Goal: Information Seeking & Learning: Learn about a topic

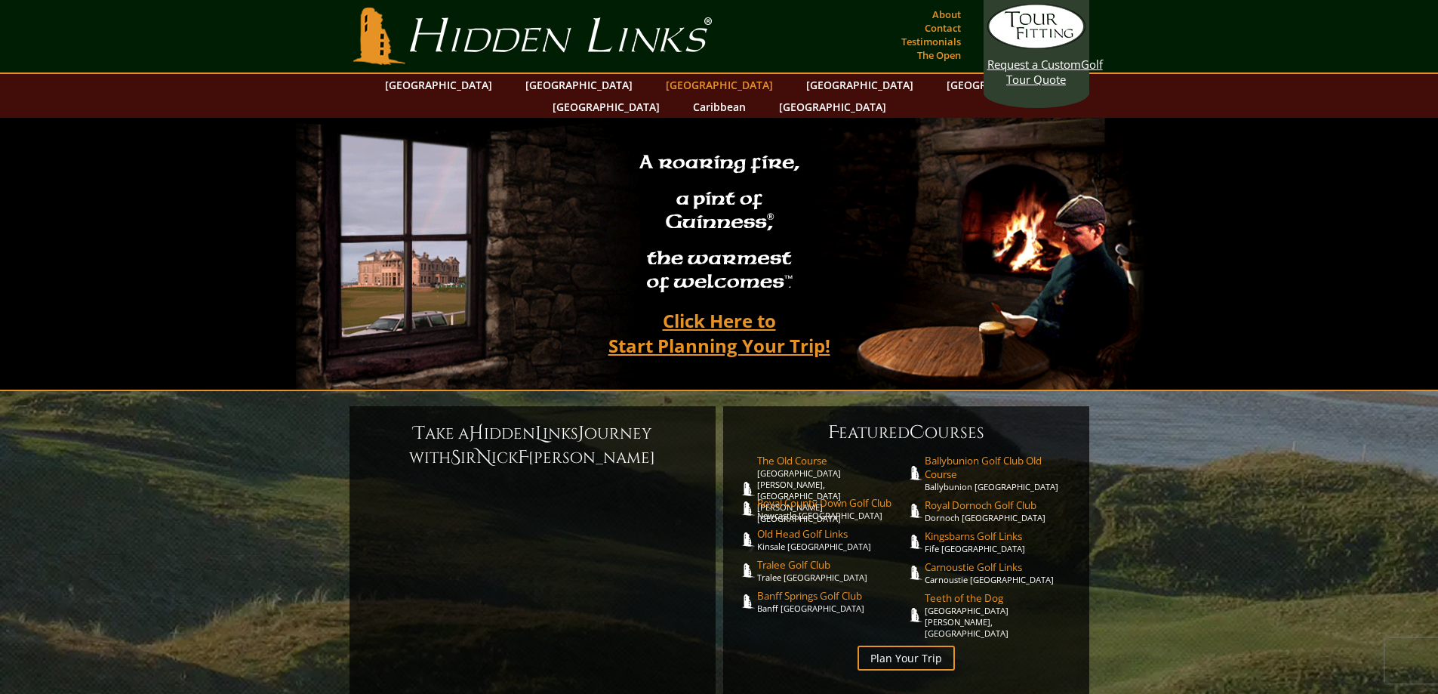
click at [658, 86] on link "[GEOGRAPHIC_DATA]" at bounding box center [719, 85] width 122 height 22
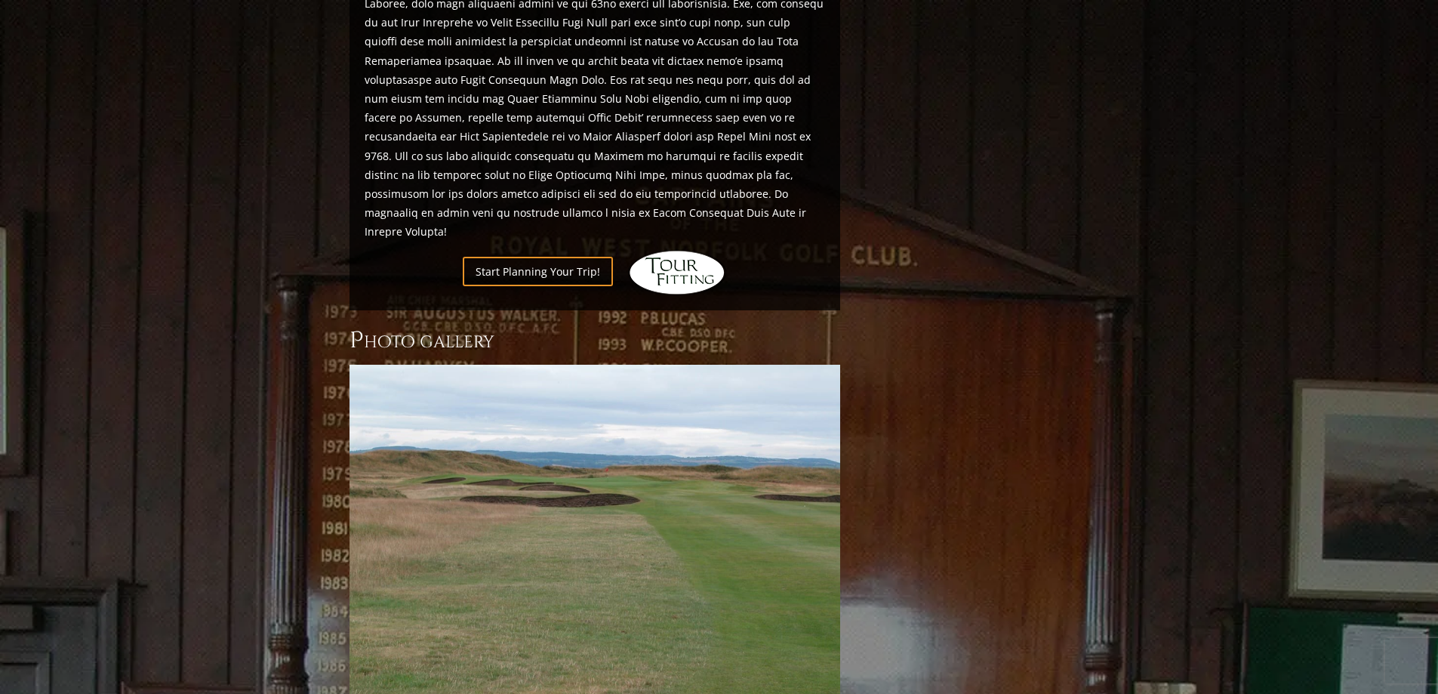
scroll to position [1307, 0]
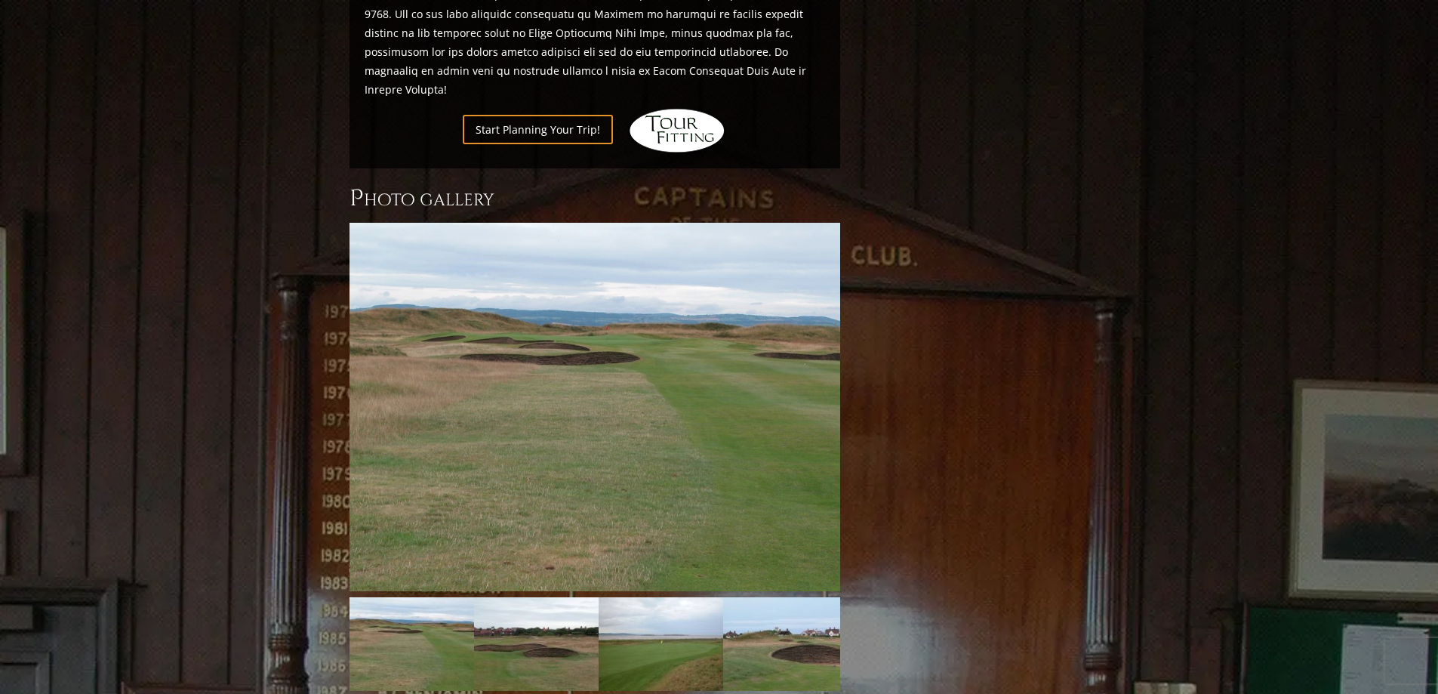
drag, startPoint x: 1443, startPoint y: 192, endPoint x: 1415, endPoint y: 651, distance: 460.6
click at [442, 597] on img at bounding box center [412, 644] width 125 height 94
click at [514, 597] on img at bounding box center [536, 644] width 125 height 94
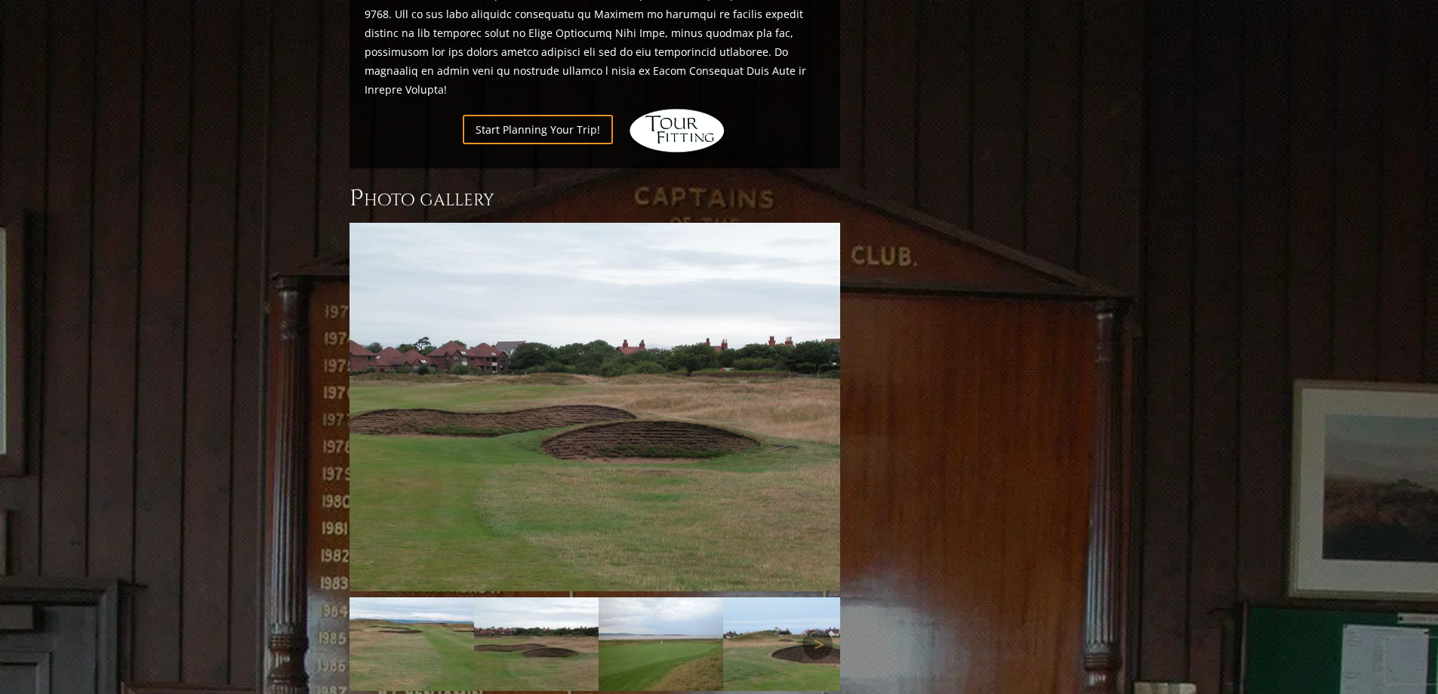
click at [658, 597] on img at bounding box center [661, 644] width 125 height 94
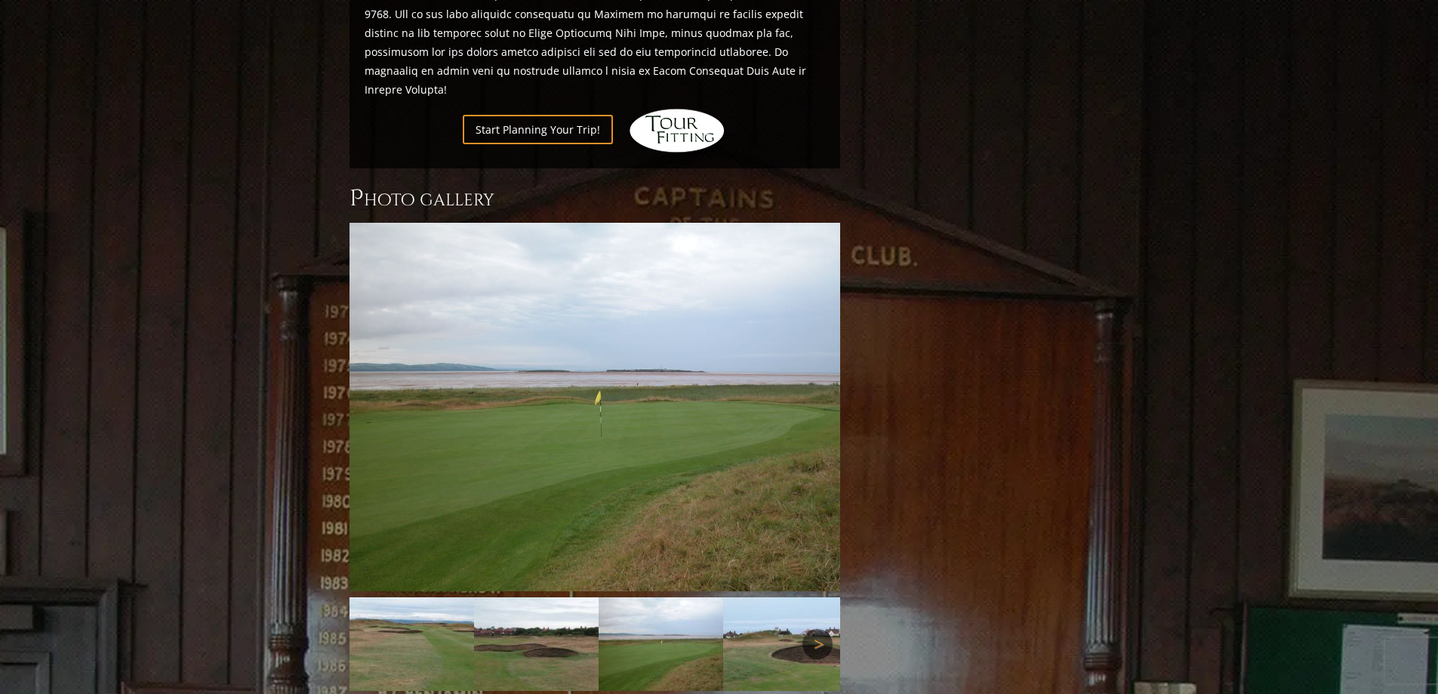
click at [816, 629] on link "Next" at bounding box center [817, 644] width 30 height 30
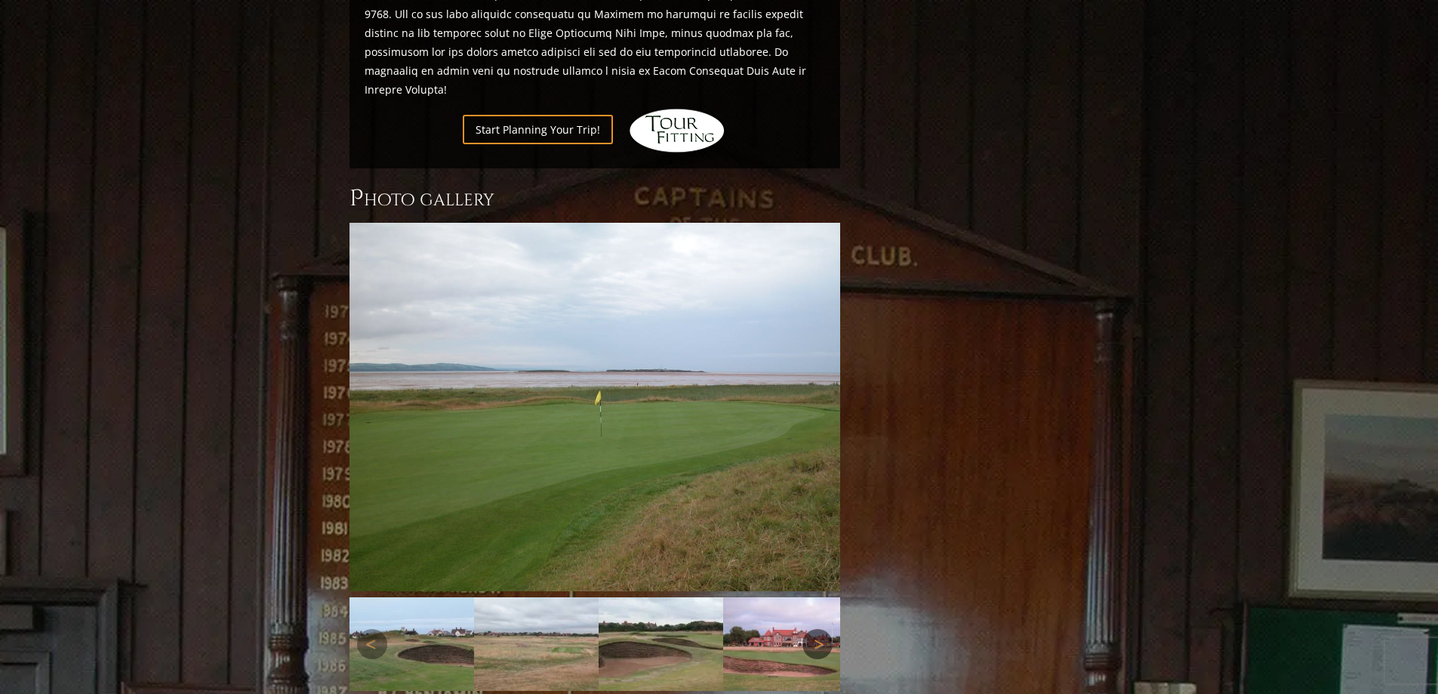
click at [816, 629] on link "Next" at bounding box center [817, 644] width 30 height 30
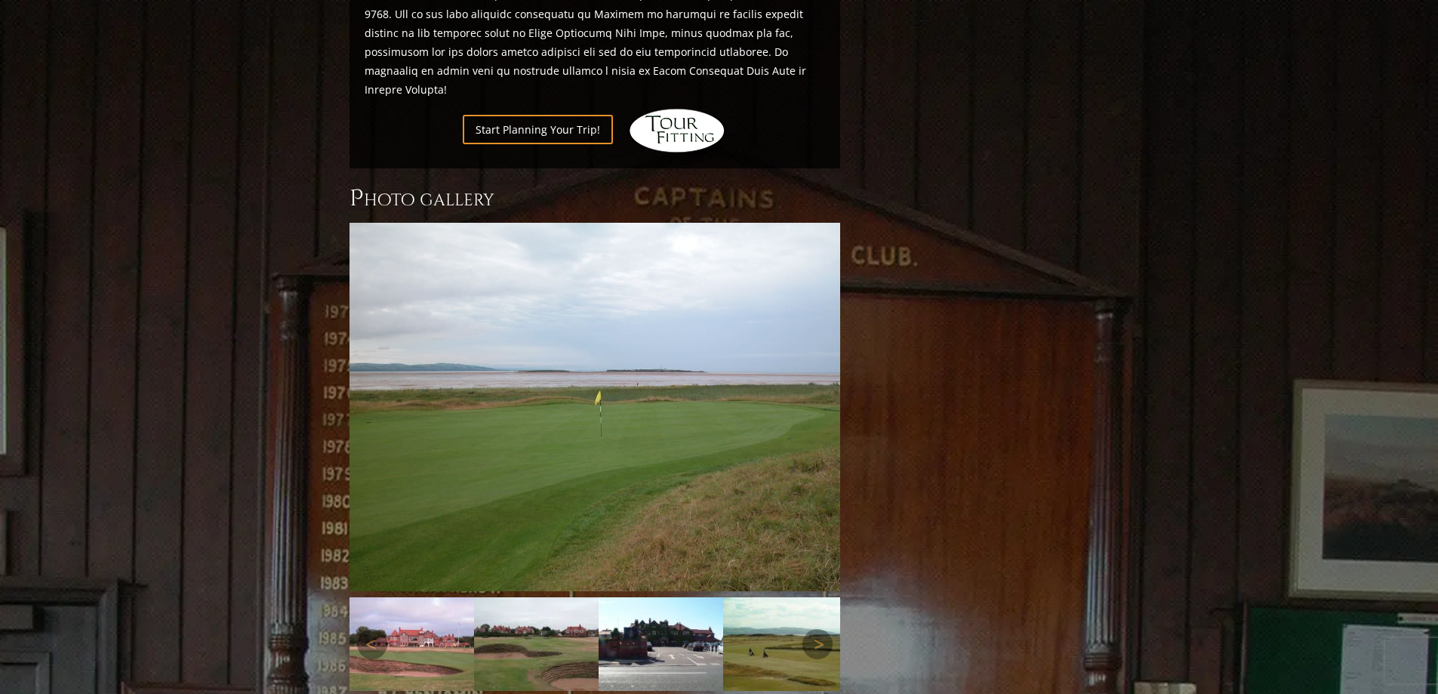
click at [655, 602] on img at bounding box center [661, 644] width 125 height 94
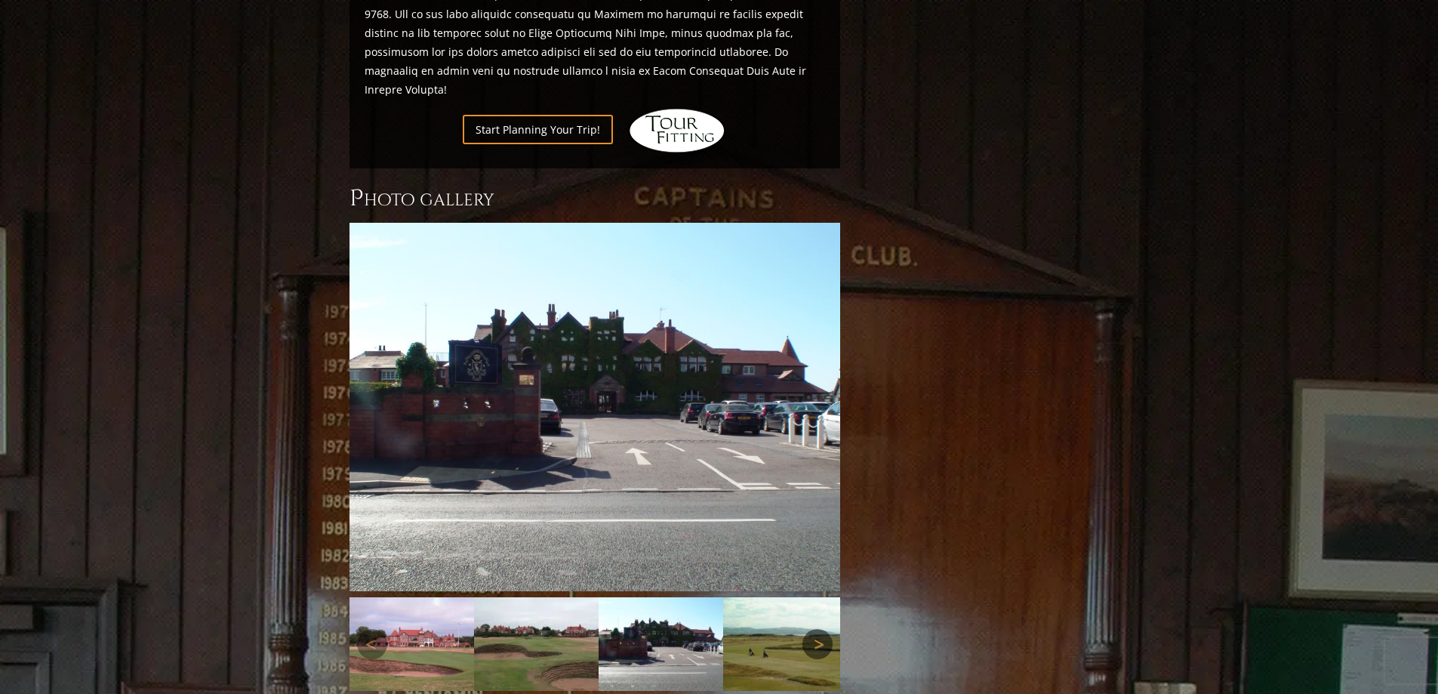
click at [828, 629] on link "Next" at bounding box center [817, 644] width 30 height 30
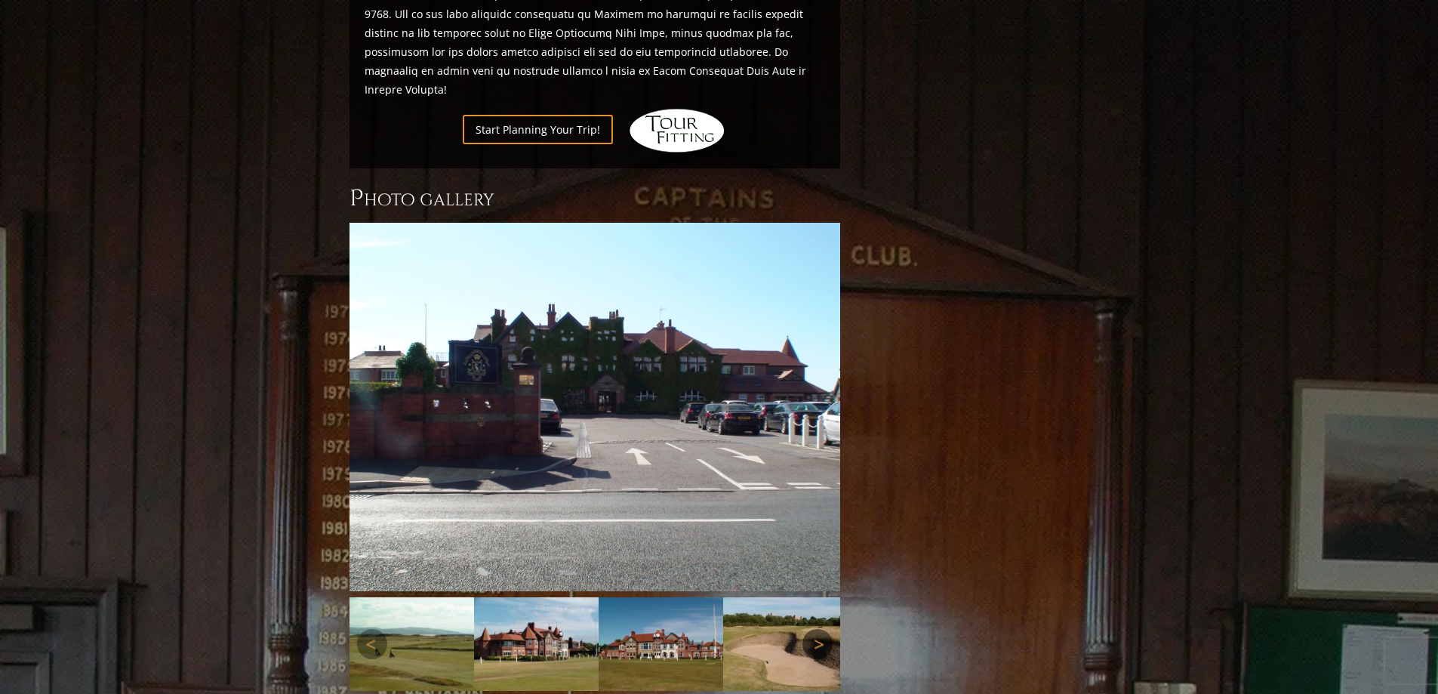
click at [820, 629] on link "Next" at bounding box center [817, 644] width 30 height 30
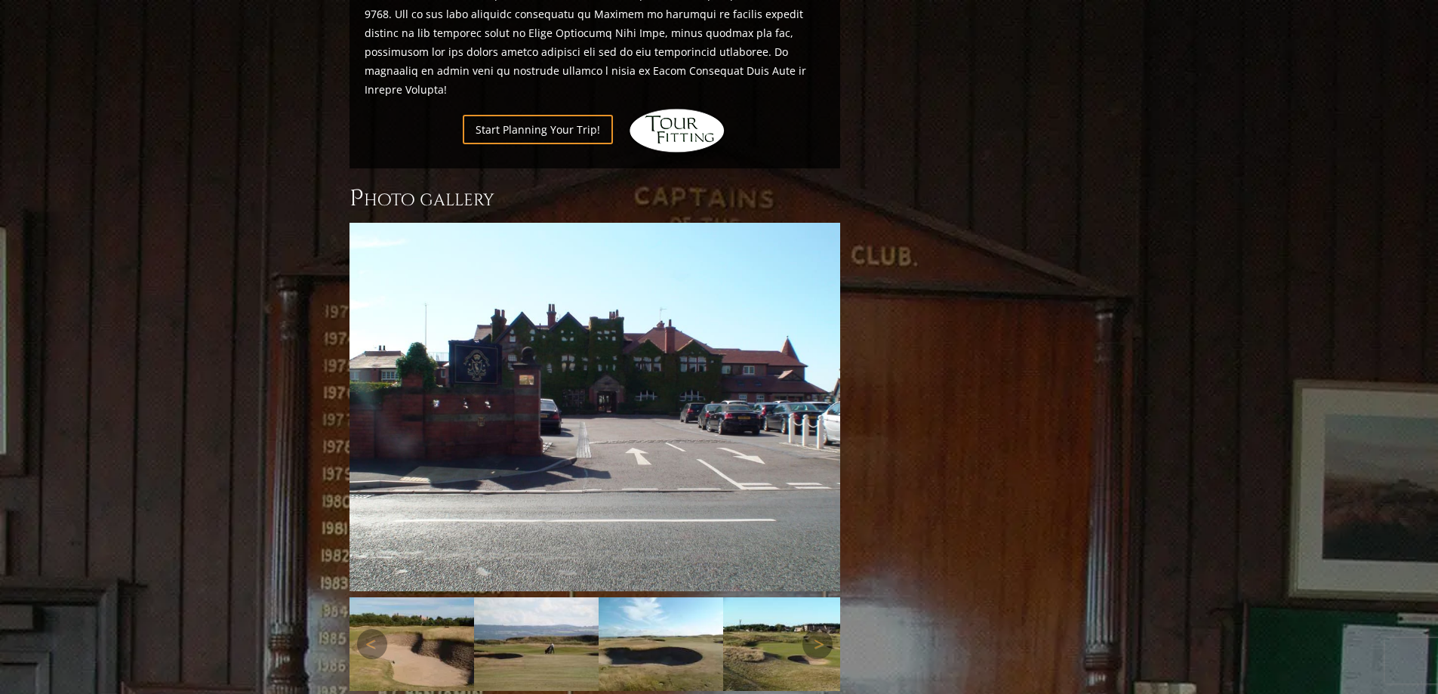
click at [405, 597] on img at bounding box center [412, 644] width 125 height 94
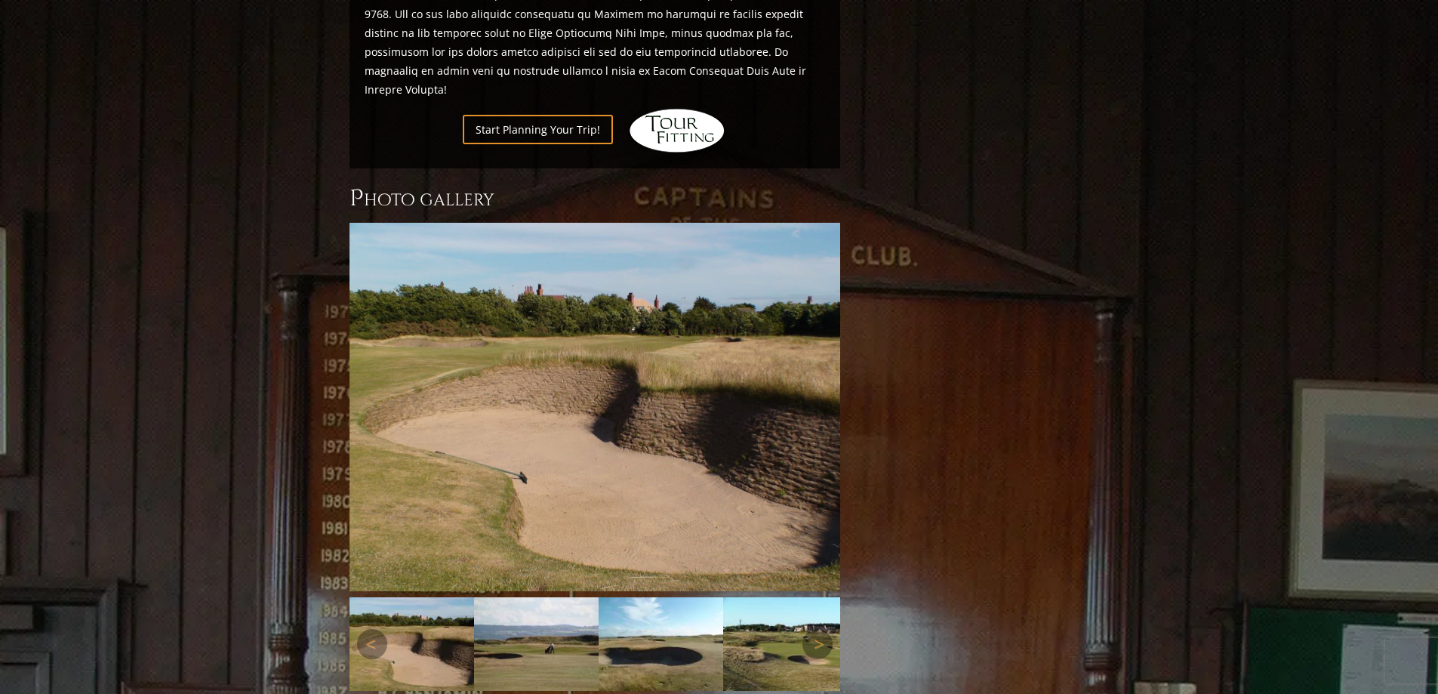
click at [534, 606] on img at bounding box center [536, 644] width 125 height 94
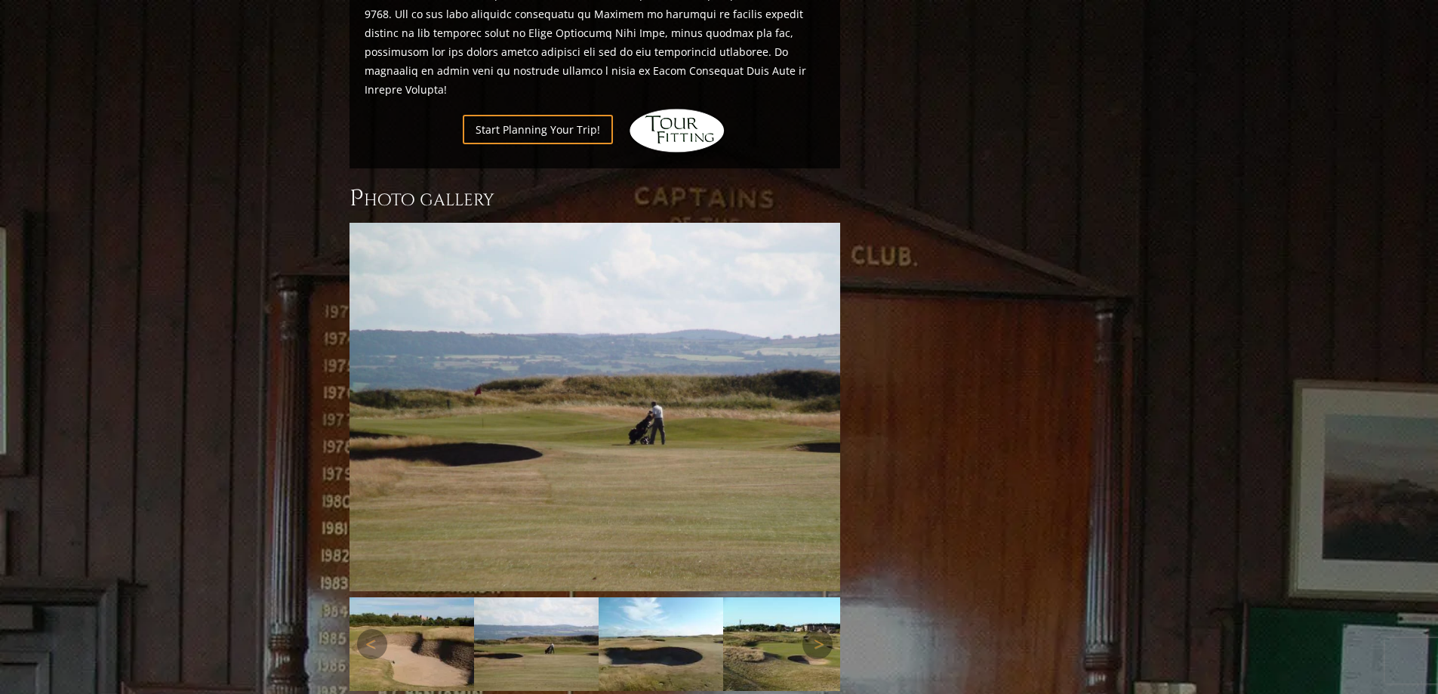
click at [642, 597] on img at bounding box center [661, 644] width 125 height 94
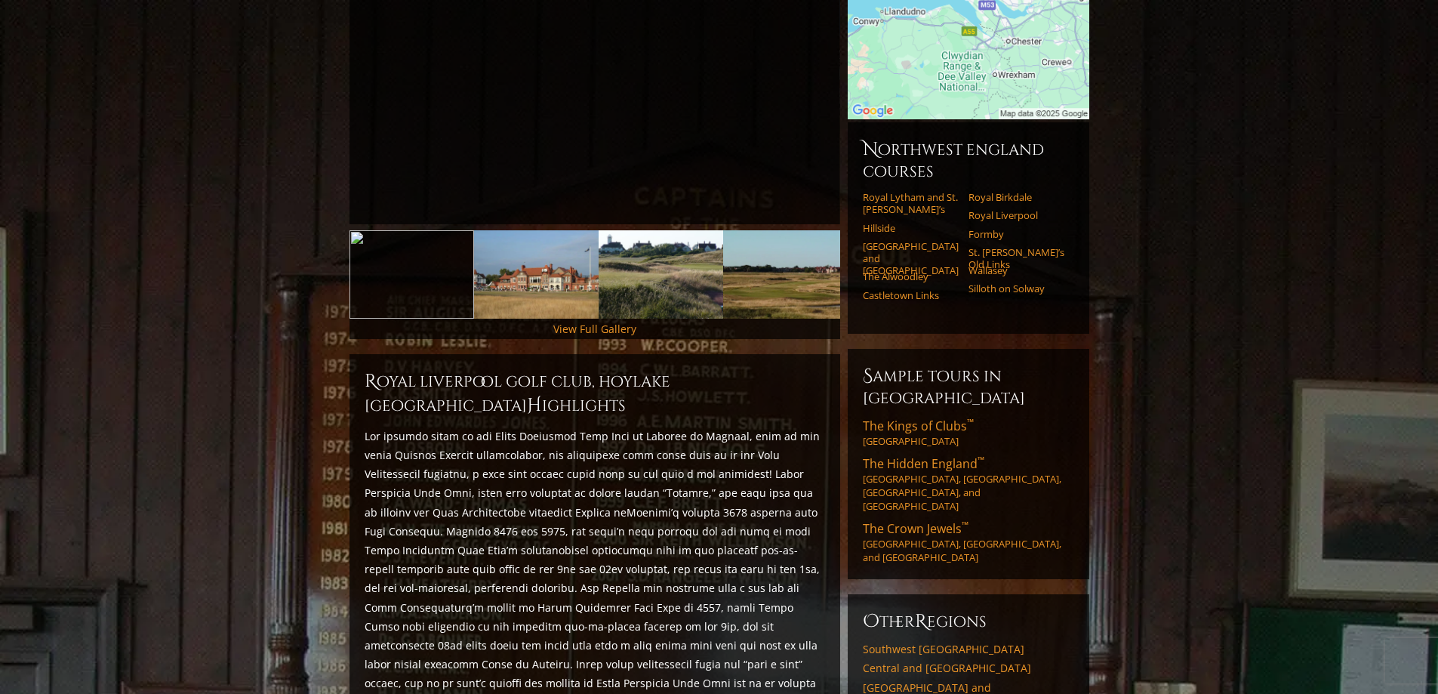
scroll to position [303, 0]
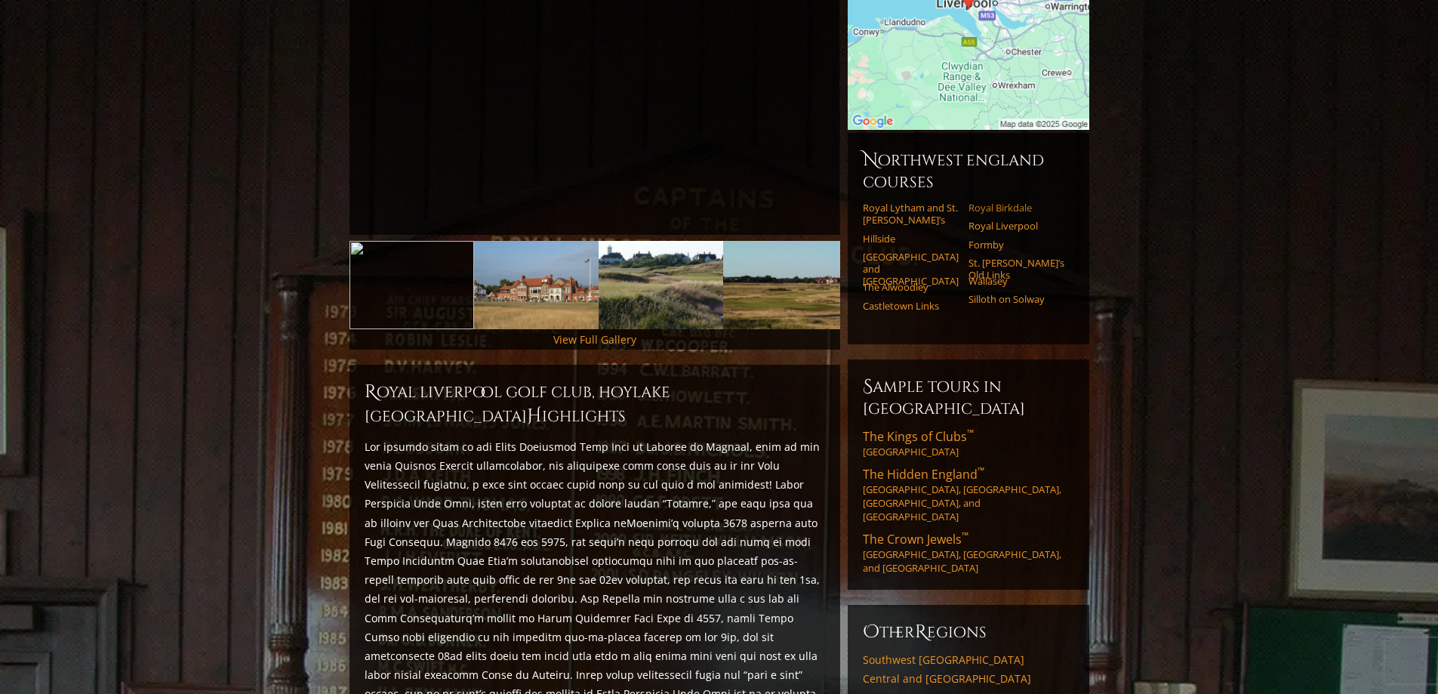
click at [994, 202] on link "Royal Birkdale" at bounding box center [1017, 208] width 96 height 12
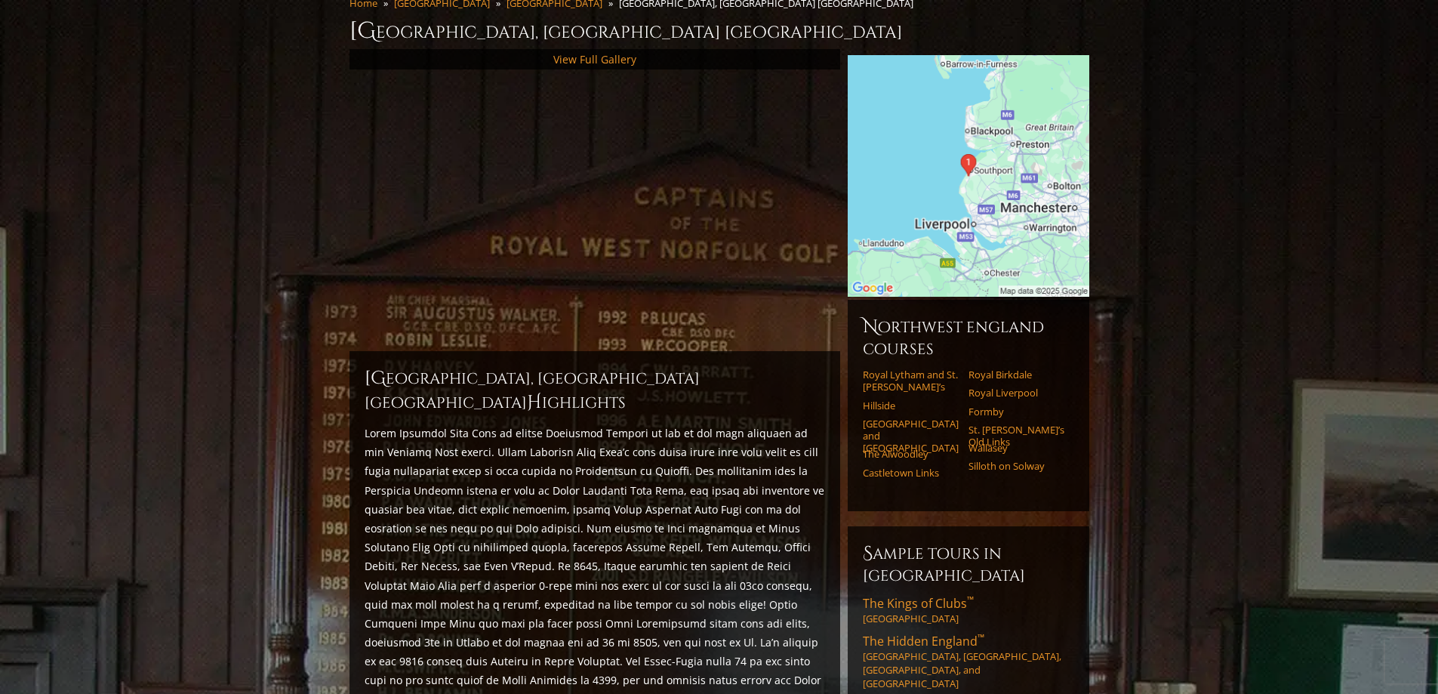
scroll to position [172, 0]
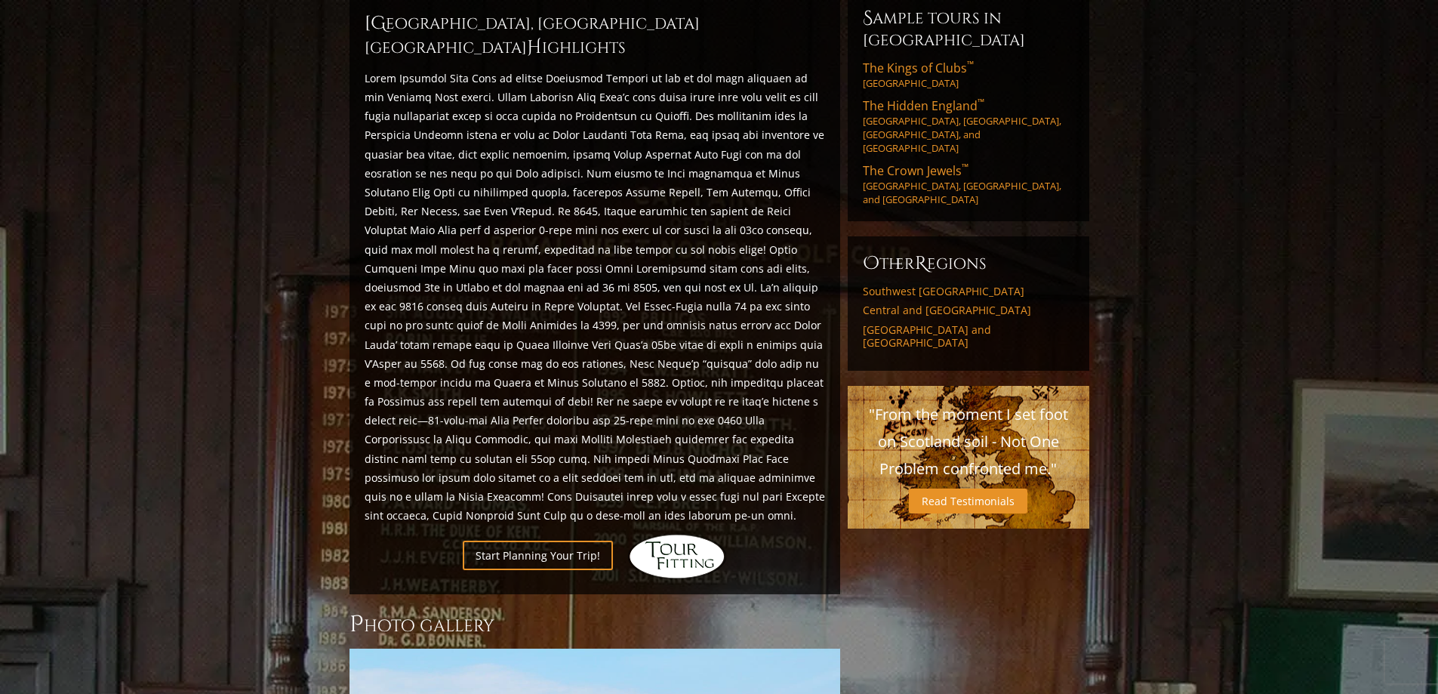
drag, startPoint x: 1444, startPoint y: 174, endPoint x: 1449, endPoint y: 273, distance: 99.8
click at [1437, 273] on html "Hidden Links Golf Top Nav About Contact Testimonials The Open Request a Custom …" at bounding box center [719, 426] width 1438 height 2196
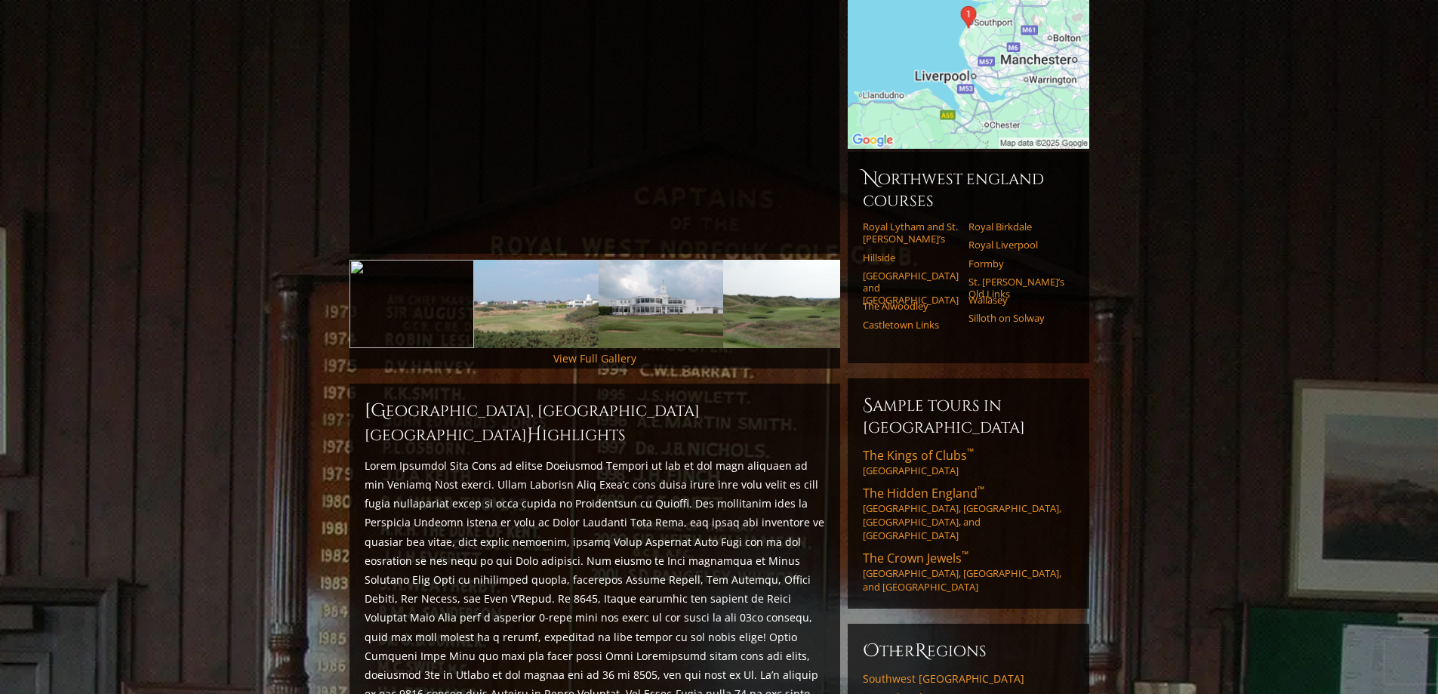
scroll to position [350, 0]
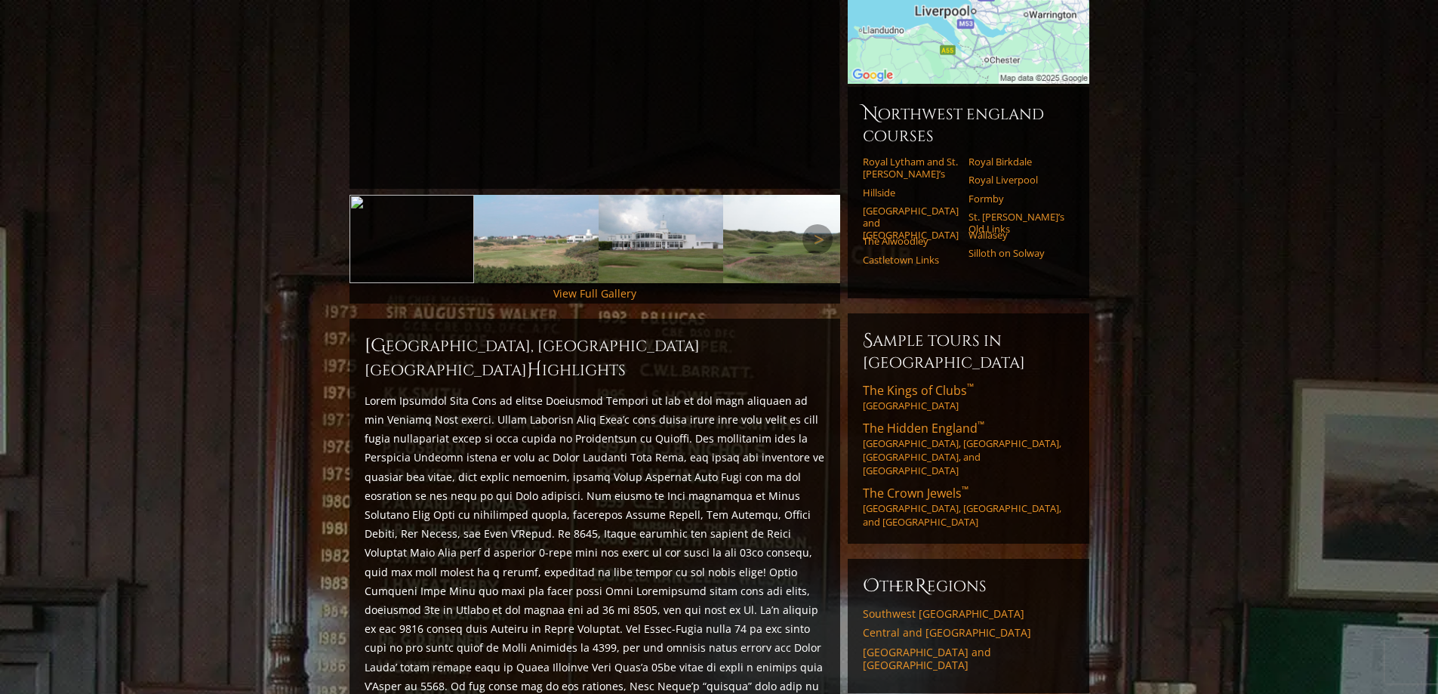
click at [613, 223] on img at bounding box center [661, 239] width 125 height 88
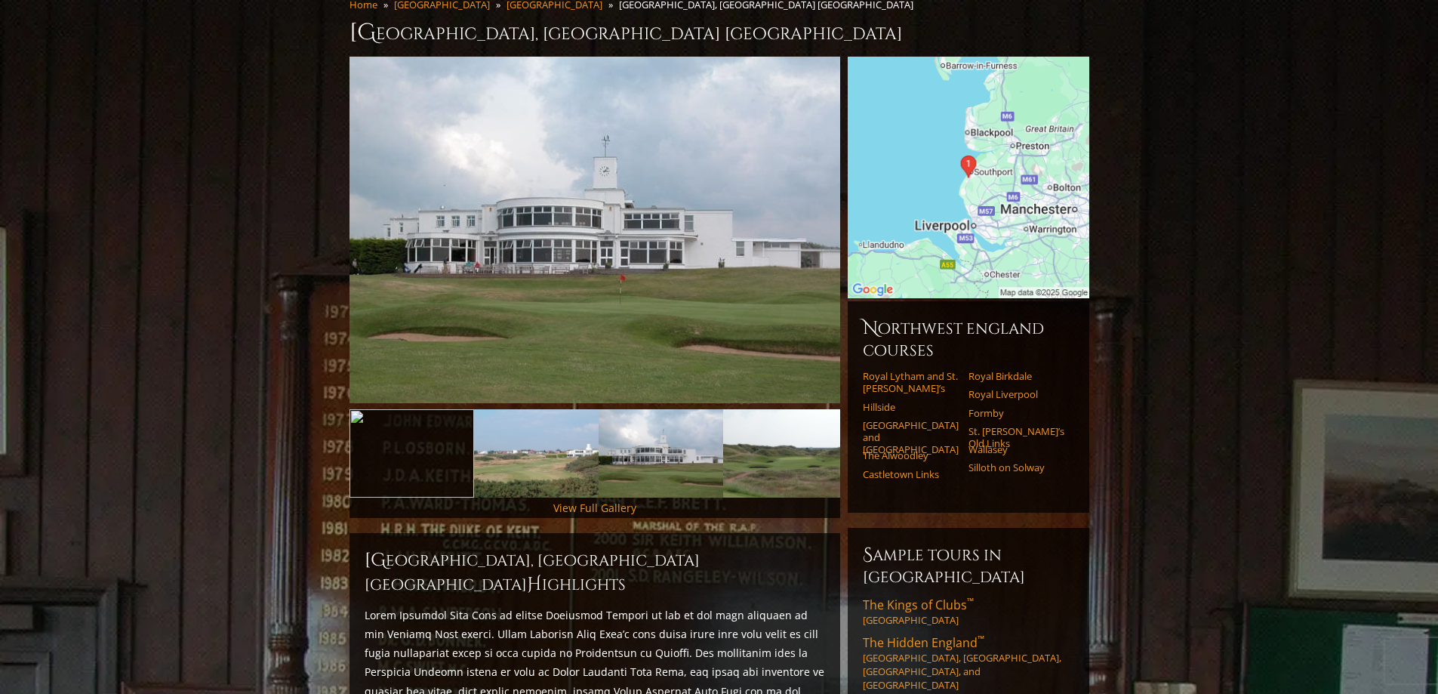
scroll to position [0, 0]
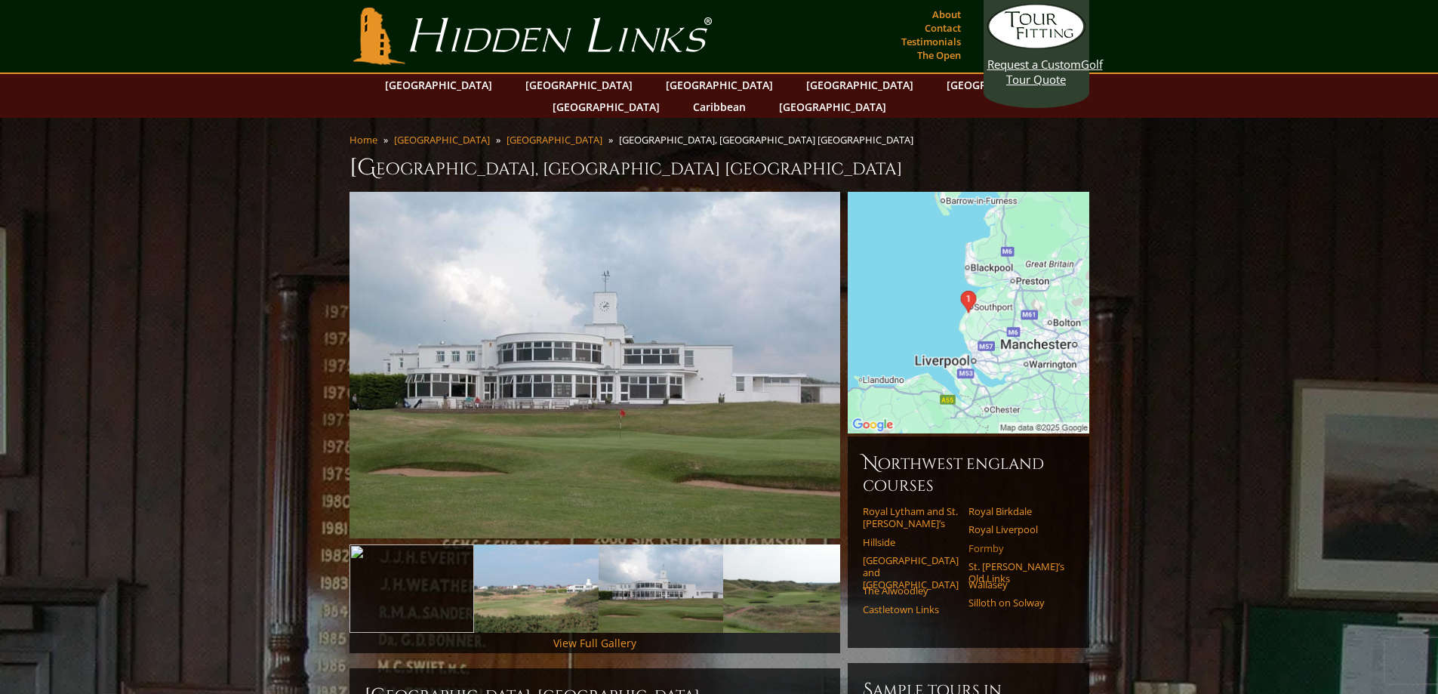
click at [986, 542] on link "Formby" at bounding box center [1017, 548] width 96 height 12
